Goal: Information Seeking & Learning: Learn about a topic

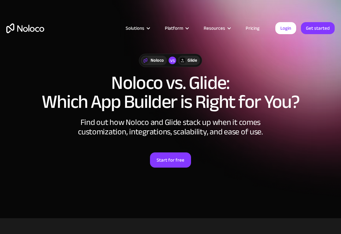
click at [259, 26] on link "Pricing" at bounding box center [253, 28] width 30 height 8
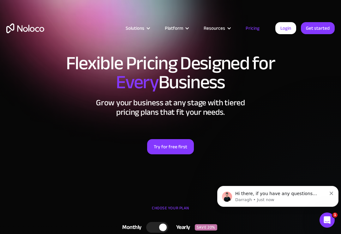
click at [154, 25] on div "Solutions" at bounding box center [137, 28] width 39 height 8
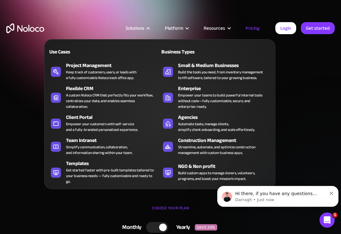
click at [113, 92] on div "A custom Noloco CRM that perfectly fits your workflow, centralizes your data, a…" at bounding box center [111, 100] width 91 height 17
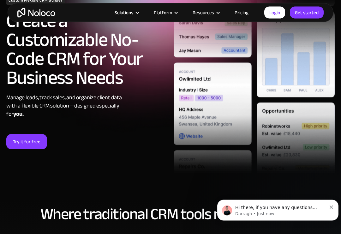
click at [331, 209] on div "Hi there, if you have any questions about our pricing, just let us know! Darrag…" at bounding box center [278, 210] width 112 height 13
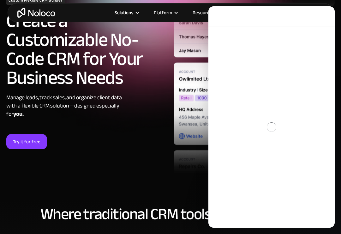
click at [333, 211] on div "Intercom messenger" at bounding box center [272, 127] width 126 height 201
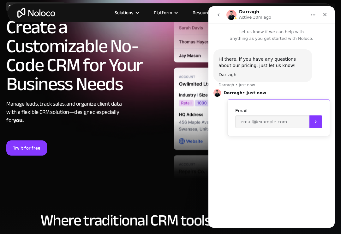
click at [325, 13] on icon "Close" at bounding box center [325, 14] width 5 height 5
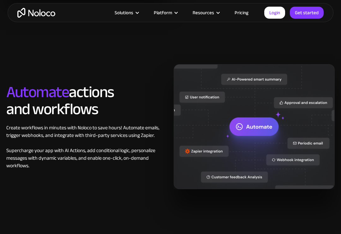
scroll to position [747, 0]
